Goal: Task Accomplishment & Management: Use online tool/utility

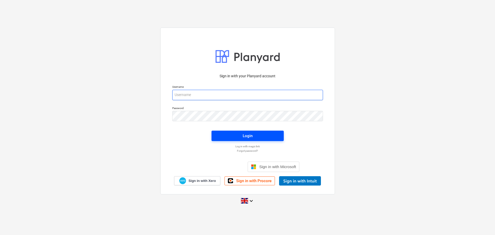
type input "[EMAIL_ADDRESS][DOMAIN_NAME]"
click at [260, 135] on span "Login" at bounding box center [248, 135] width 60 height 7
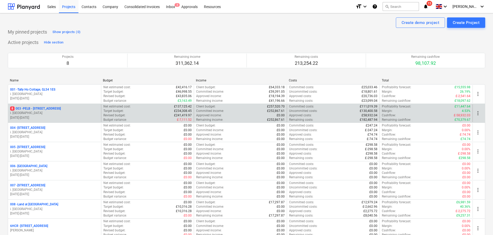
click at [61, 107] on p "8 003 - PELB - [GEOGRAPHIC_DATA], [GEOGRAPHIC_DATA], GL2 7NE" at bounding box center [35, 108] width 51 height 4
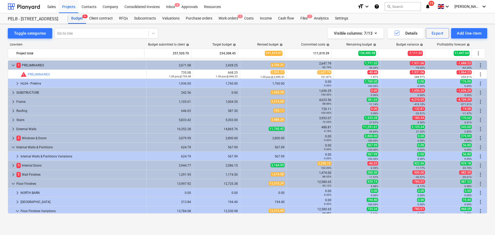
click at [77, 15] on div "Budget 9+" at bounding box center [77, 18] width 18 height 10
click at [206, 19] on div "Purchase orders" at bounding box center [199, 18] width 33 height 10
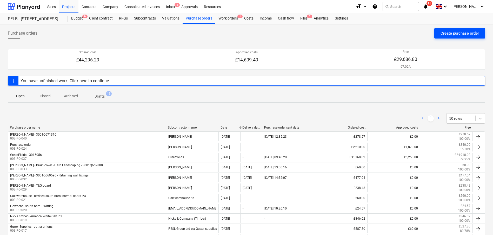
click at [439, 33] on button "Create purchase order" at bounding box center [459, 33] width 51 height 10
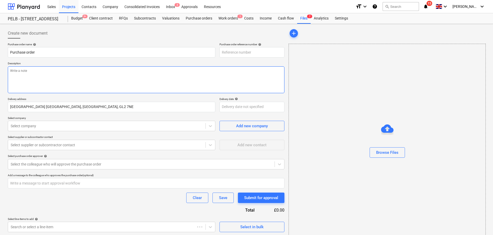
type textarea "x"
type input "003-PO-045"
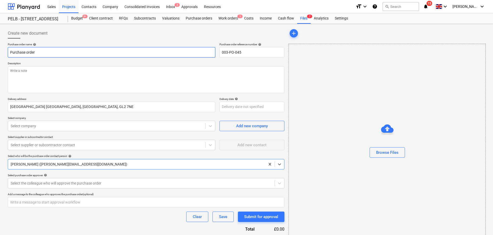
click at [76, 51] on input "Purchase order" at bounding box center [112, 52] width 208 height 10
click at [0, 50] on html "Sales Projects Contacts Company Consolidated Invoices Inbox 3 Approvals Resourc…" at bounding box center [246, 117] width 493 height 235
drag, startPoint x: 58, startPoint y: 49, endPoint x: -16, endPoint y: 48, distance: 74.8
click at [0, 48] on html "Sales Projects Contacts Company Consolidated Invoices Inbox 3 Approvals Resourc…" at bounding box center [246, 117] width 493 height 235
drag, startPoint x: 57, startPoint y: 53, endPoint x: 1, endPoint y: 48, distance: 56.1
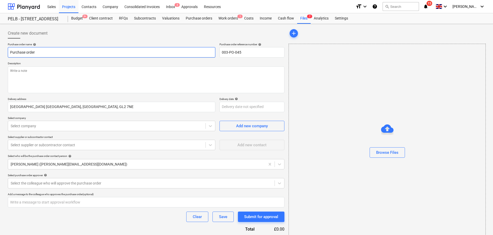
click at [1, 48] on div "Create new document Purchase order name help Purchase order Purchase order refe…" at bounding box center [246, 139] width 493 height 231
type textarea "x"
type input "T"
type textarea "x"
type input "Tr"
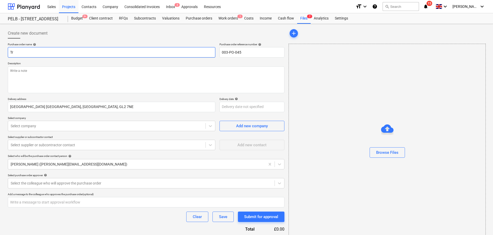
type textarea "x"
type input "Tra"
type textarea "x"
type input "Trav"
type textarea "x"
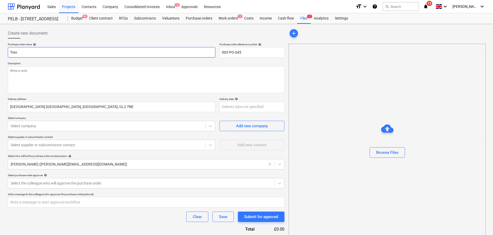
type input "Travi"
type textarea "x"
type input "[PERSON_NAME]"
type textarea "x"
type input "[PERSON_NAME]"
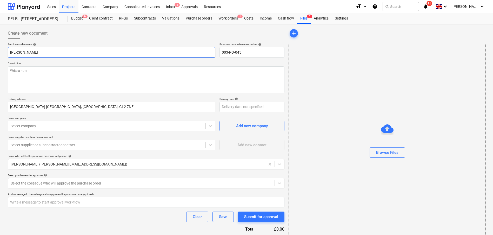
type textarea "x"
type input "[PERSON_NAME]"
type textarea "x"
type input "[PERSON_NAME]"
type textarea "x"
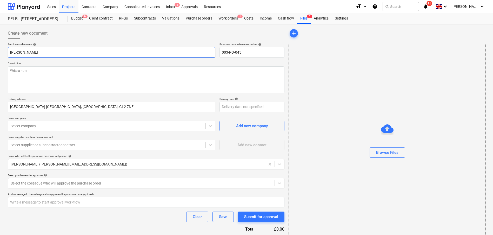
type input "[PERSON_NAME]"
type textarea "x"
type input "[PERSON_NAME]"
type textarea "x"
type input "[PERSON_NAME]"
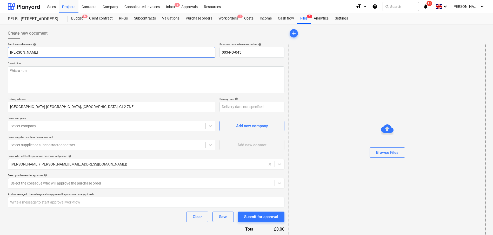
type textarea "x"
type input "[PERSON_NAME]"
type textarea "x"
type input "[PERSON_NAME] -"
type textarea "x"
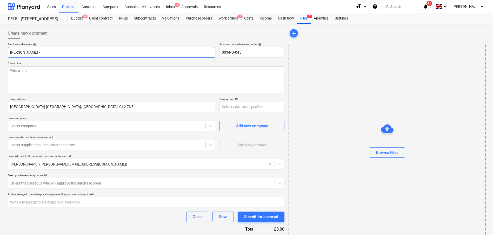
type input "[PERSON_NAME] - R"
type textarea "x"
type input "[PERSON_NAME] - [PERSON_NAME]"
type textarea "x"
type input "[PERSON_NAME]"
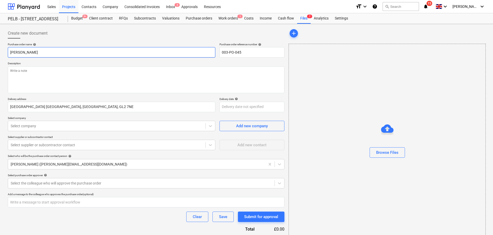
type textarea "x"
type input "[PERSON_NAME] - Ramp"
type textarea "x"
type input "[PERSON_NAME] - Ramp"
type textarea "x"
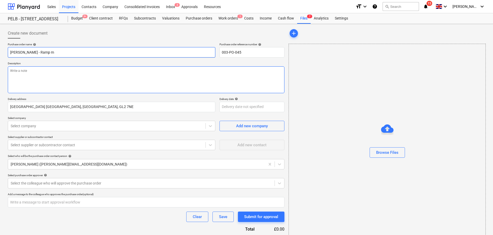
type input "[PERSON_NAME] - Ramp ma"
type textarea "x"
type input "[PERSON_NAME] - Ramp mat"
type textarea "x"
type input "[PERSON_NAME] - Ramp mate"
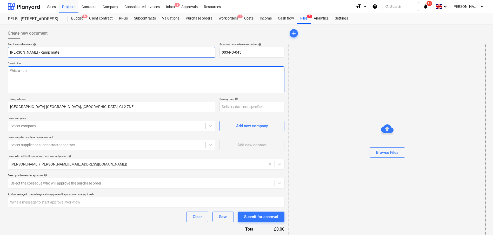
type textarea "x"
type input "[PERSON_NAME] - Ramp mater"
type textarea "x"
type input "[PERSON_NAME] - Ramp materi"
type textarea "x"
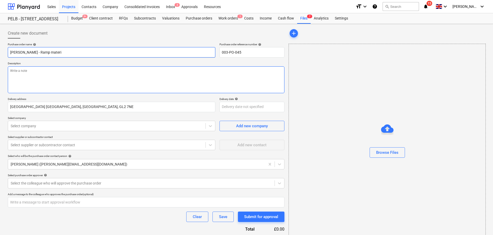
type input "[PERSON_NAME] - Ramp materia"
type textarea "x"
type input "[PERSON_NAME] - Ramp material"
type textarea "x"
type input "[PERSON_NAME] - Ramp materials"
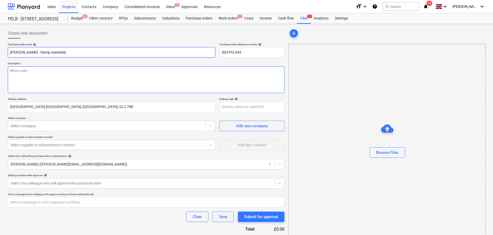
type textarea "x"
type input "[PERSON_NAME] - Ramp materials"
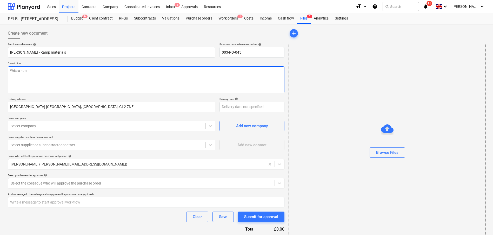
click at [57, 83] on textarea at bounding box center [146, 79] width 277 height 27
type textarea "x"
